Goal: Answer question/provide support

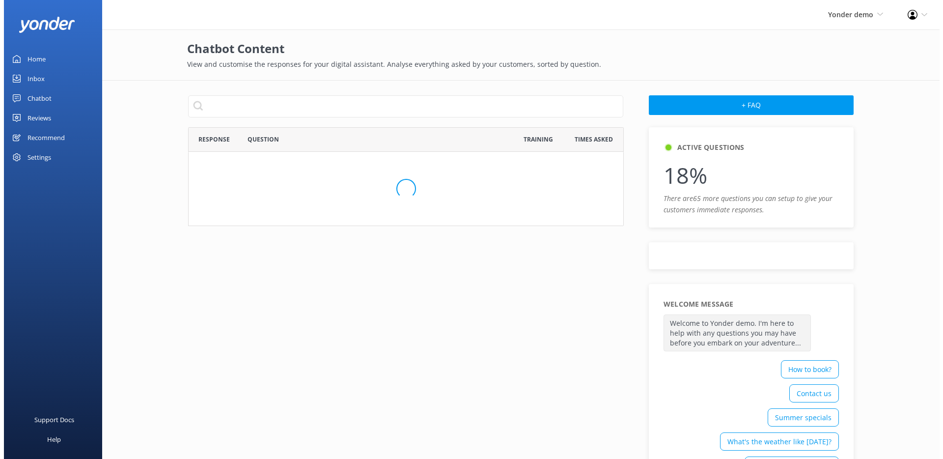
scroll to position [558, 428]
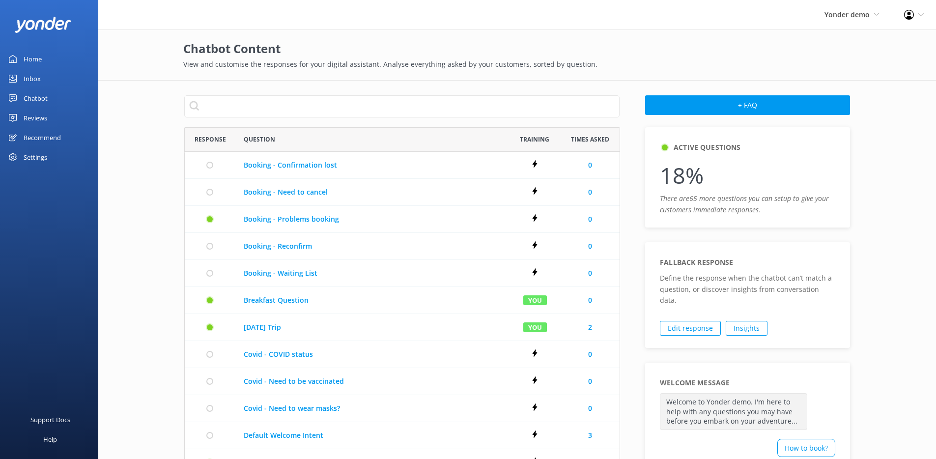
click at [32, 98] on div "Chatbot" at bounding box center [36, 98] width 24 height 20
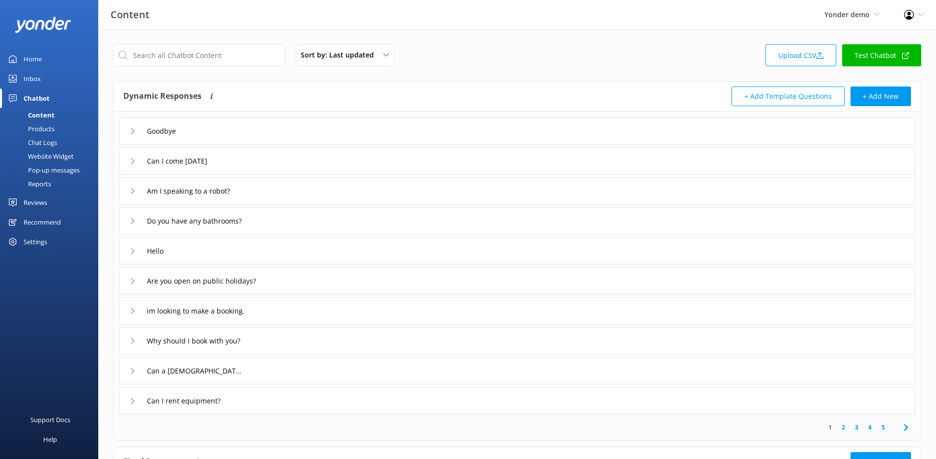
click at [888, 54] on link "Test Chatbot" at bounding box center [881, 55] width 79 height 22
click at [42, 80] on link "Inbox" at bounding box center [49, 79] width 98 height 20
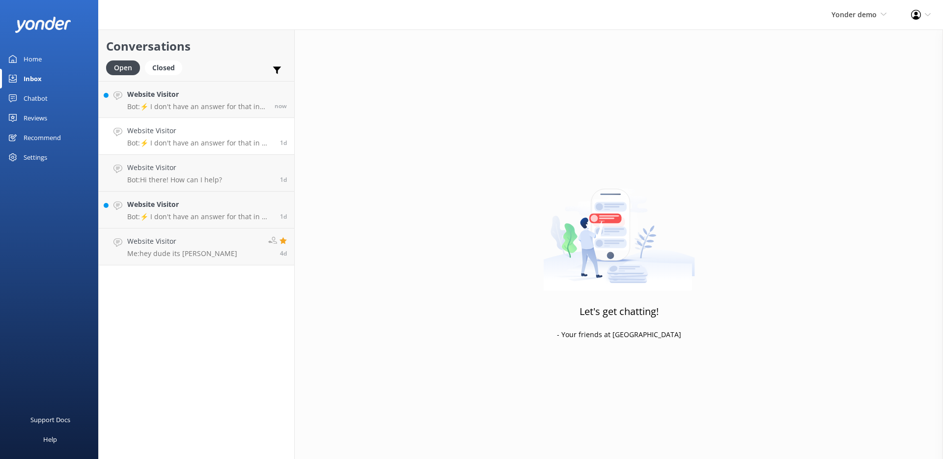
click at [213, 141] on p "Bot: ⚡ I don't have an answer for that in my knowledge base. Please try and rep…" at bounding box center [199, 142] width 145 height 9
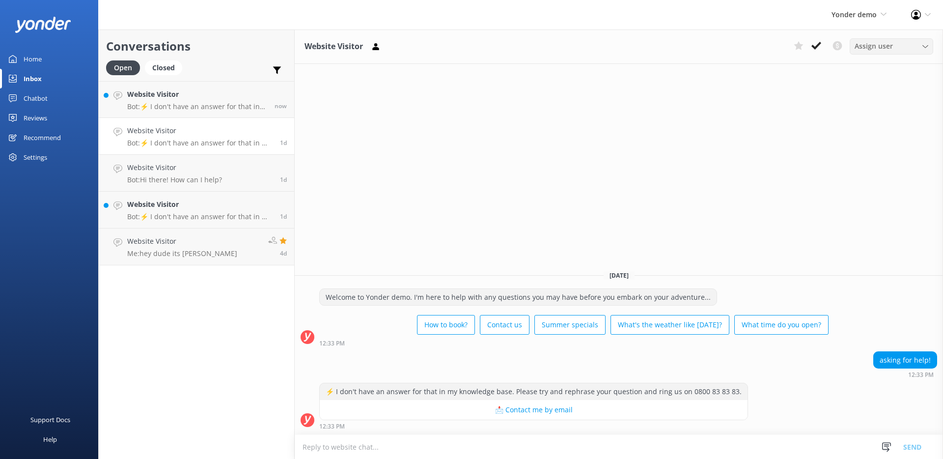
click at [882, 51] on span "Assign user" at bounding box center [874, 46] width 38 height 11
click at [877, 111] on div "(Non admin) Karu" at bounding box center [880, 116] width 50 height 10
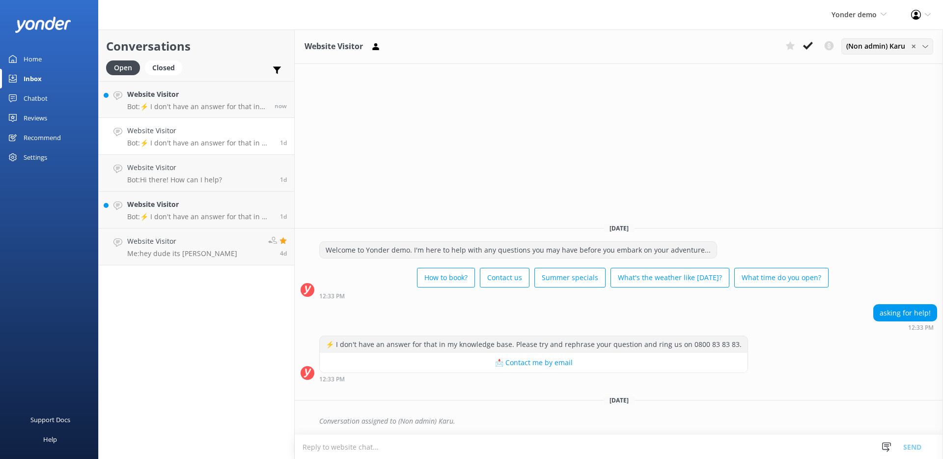
click at [912, 46] on span "✕" at bounding box center [913, 46] width 5 height 9
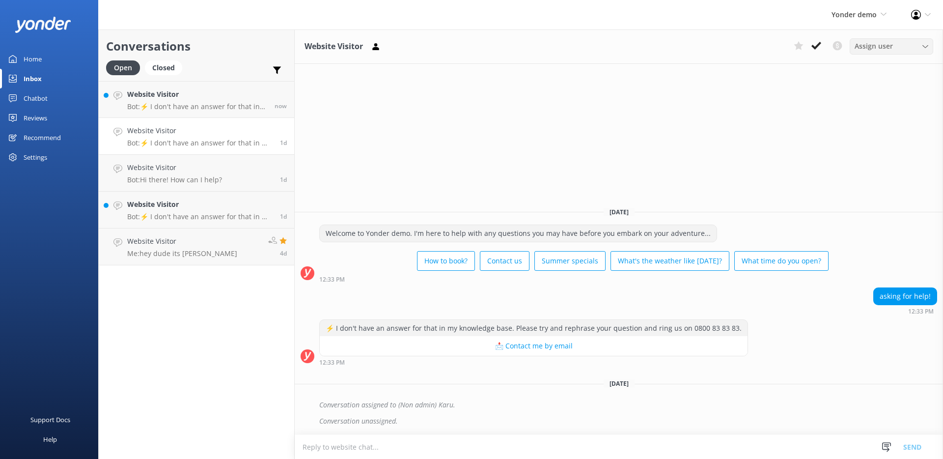
click at [914, 15] on icon at bounding box center [916, 15] width 10 height 10
